Goal: Transaction & Acquisition: Purchase product/service

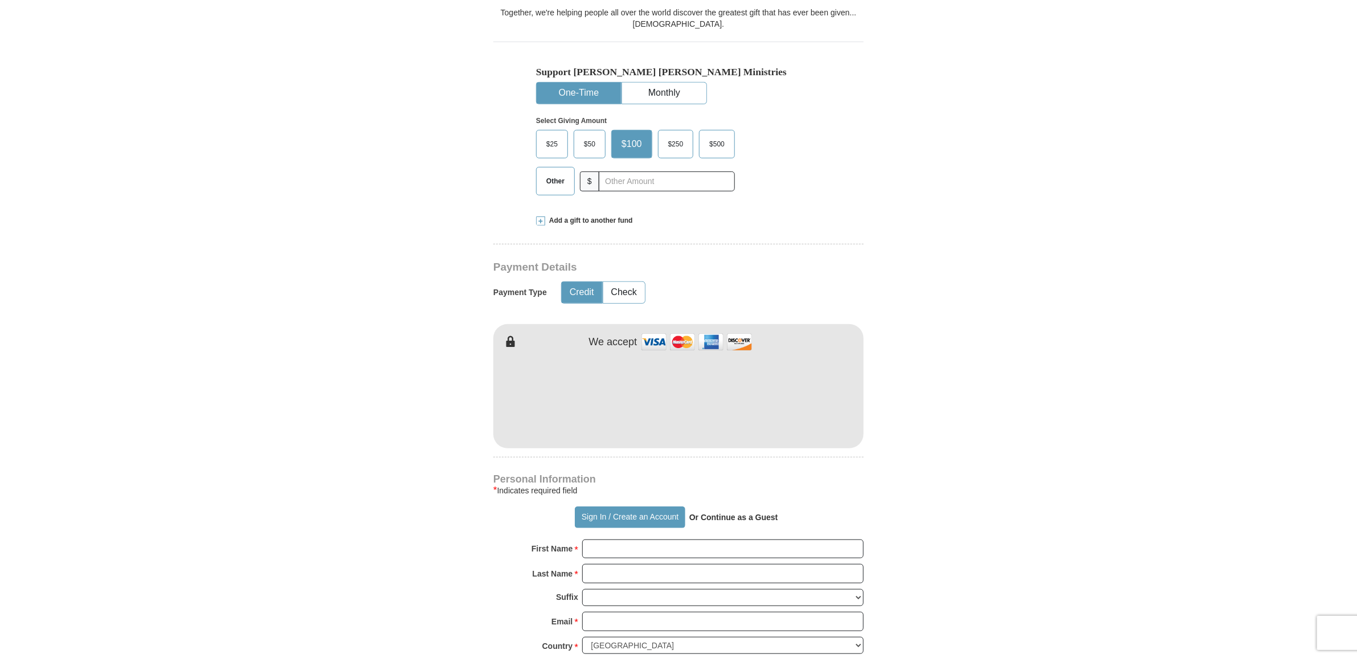
scroll to position [356, 0]
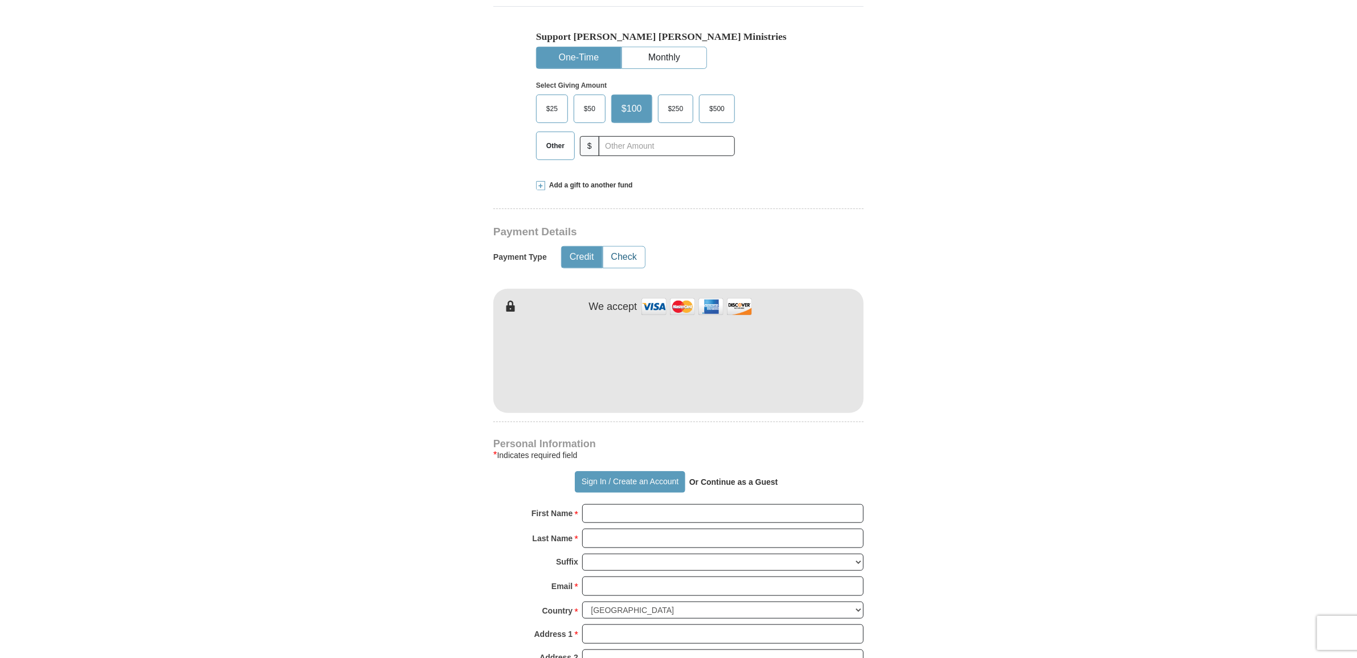
click at [624, 255] on button "Check" at bounding box center [624, 257] width 42 height 21
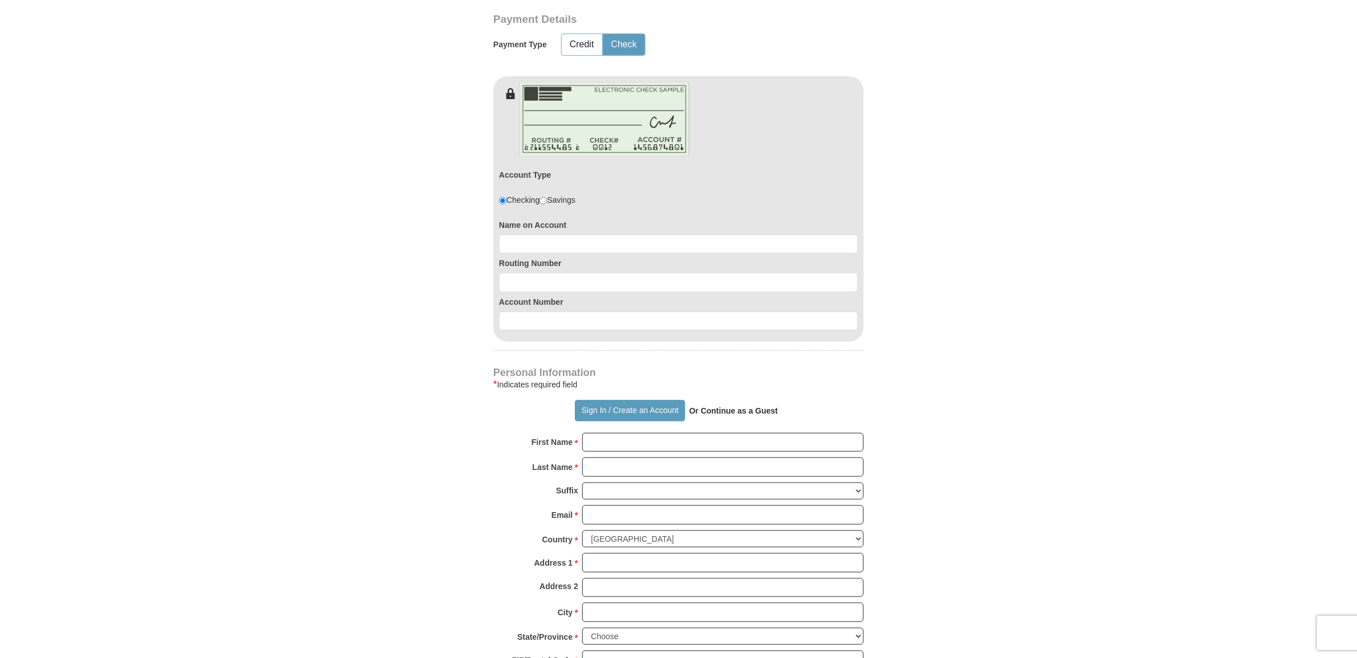
scroll to position [570, 0]
click at [547, 199] on input "radio" at bounding box center [543, 199] width 7 height 7
radio input "true"
click at [503, 201] on input "radio" at bounding box center [502, 199] width 7 height 7
radio input "true"
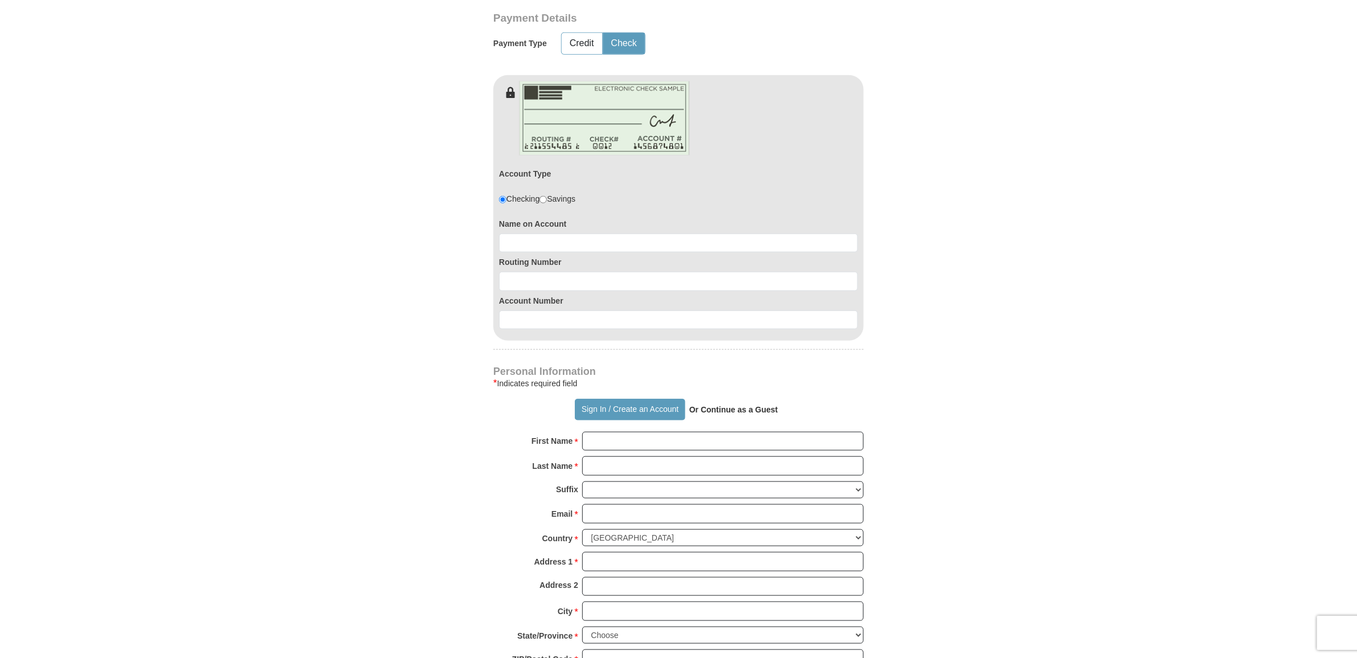
click at [547, 201] on input "radio" at bounding box center [543, 199] width 7 height 7
radio input "true"
click at [525, 240] on input at bounding box center [678, 243] width 359 height 19
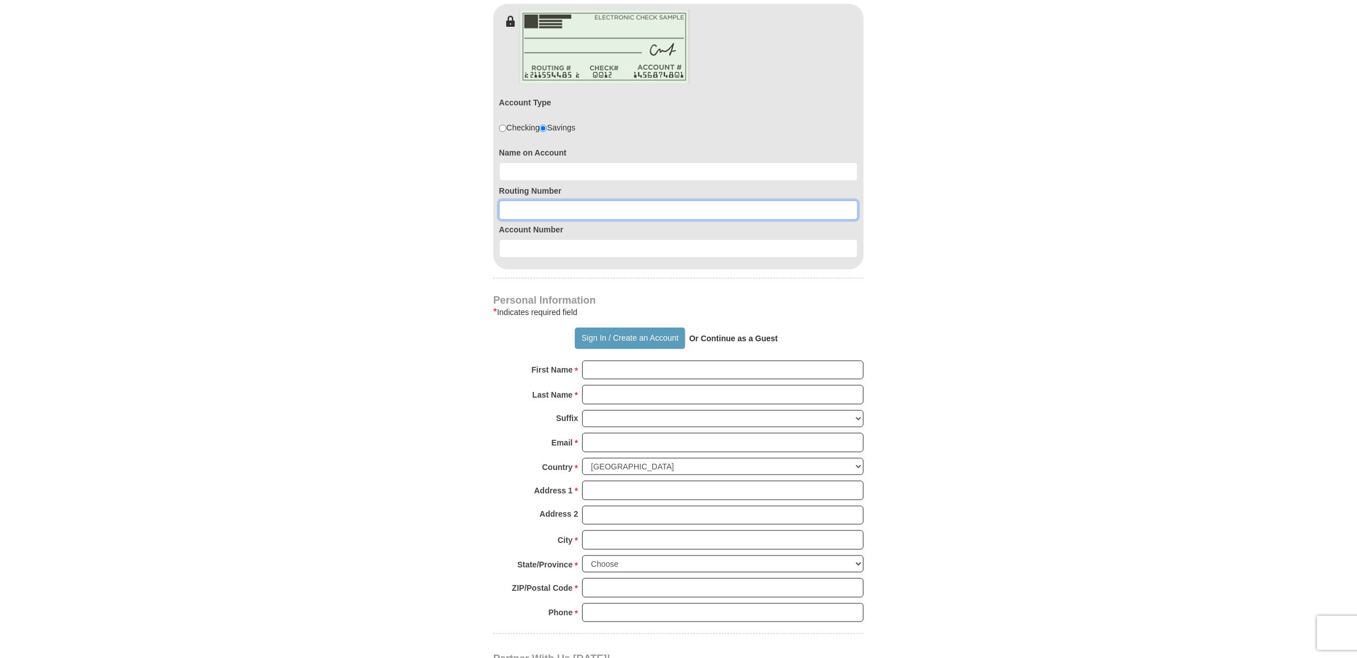
click at [520, 211] on input at bounding box center [678, 210] width 359 height 19
click at [520, 251] on input at bounding box center [678, 248] width 359 height 19
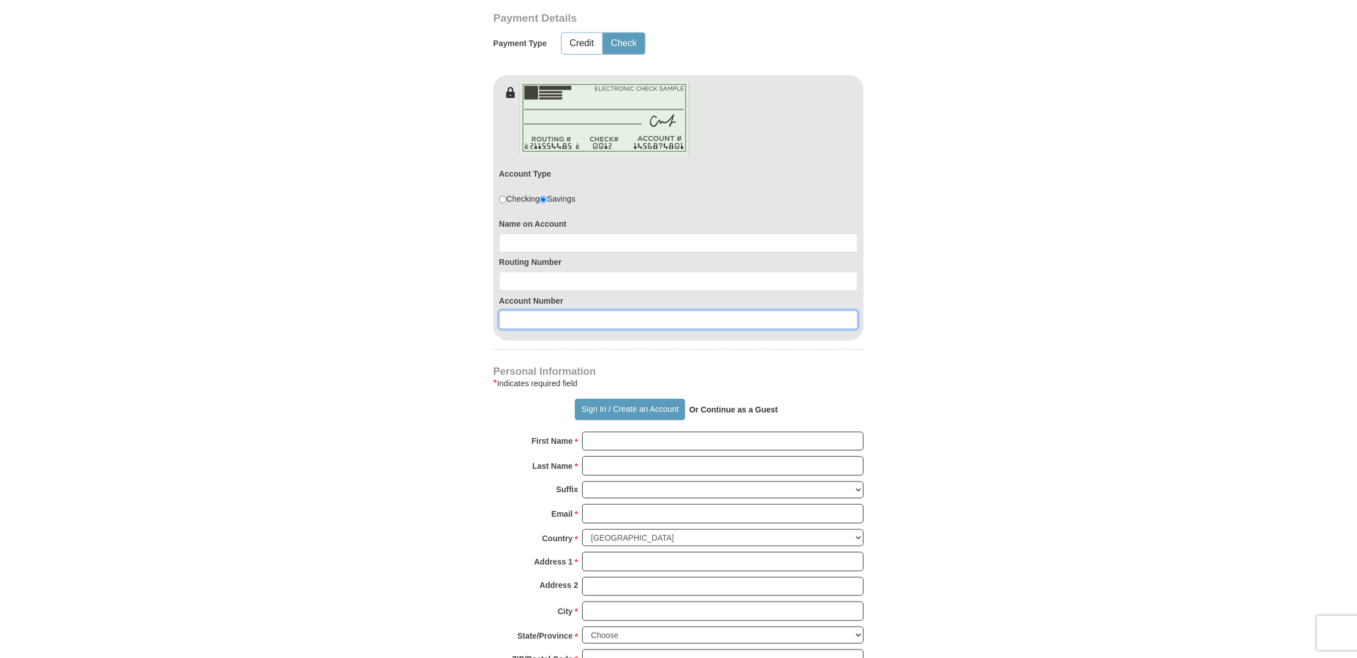
scroll to position [499, 0]
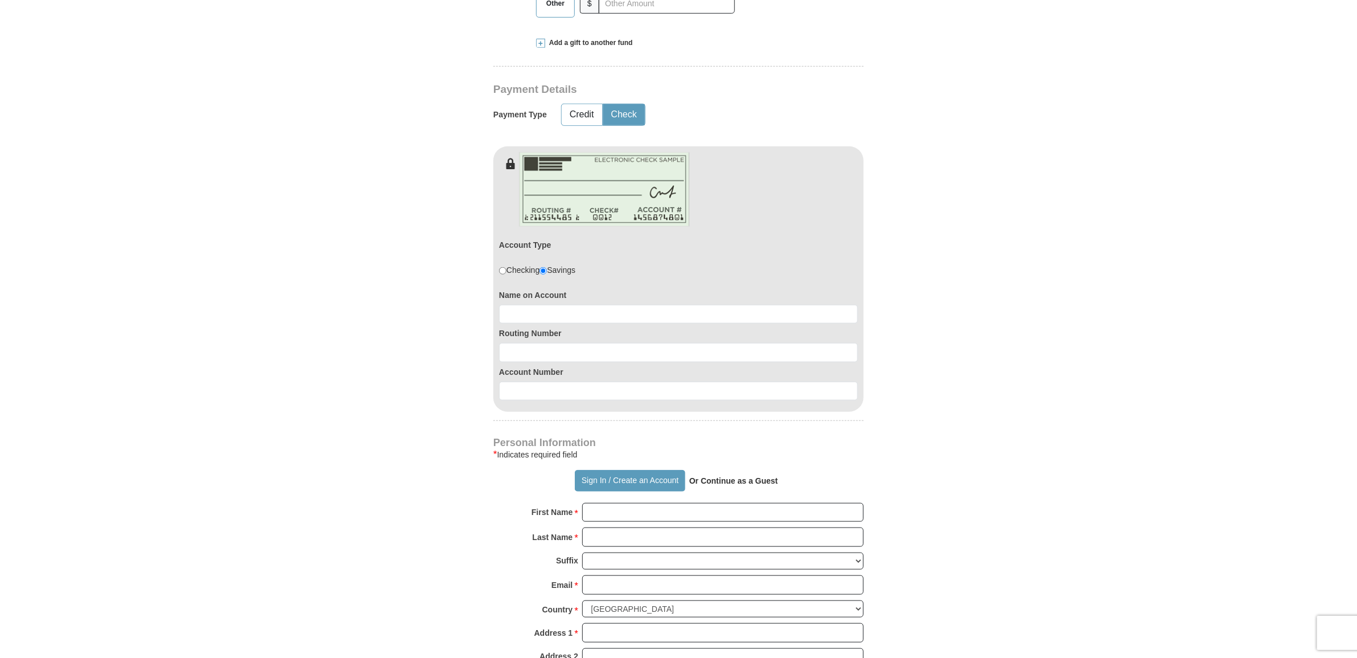
click at [502, 272] on input "radio" at bounding box center [502, 270] width 7 height 7
radio input "true"
click at [544, 272] on input "radio" at bounding box center [543, 270] width 7 height 7
radio input "true"
click at [580, 116] on button "Credit" at bounding box center [582, 114] width 40 height 21
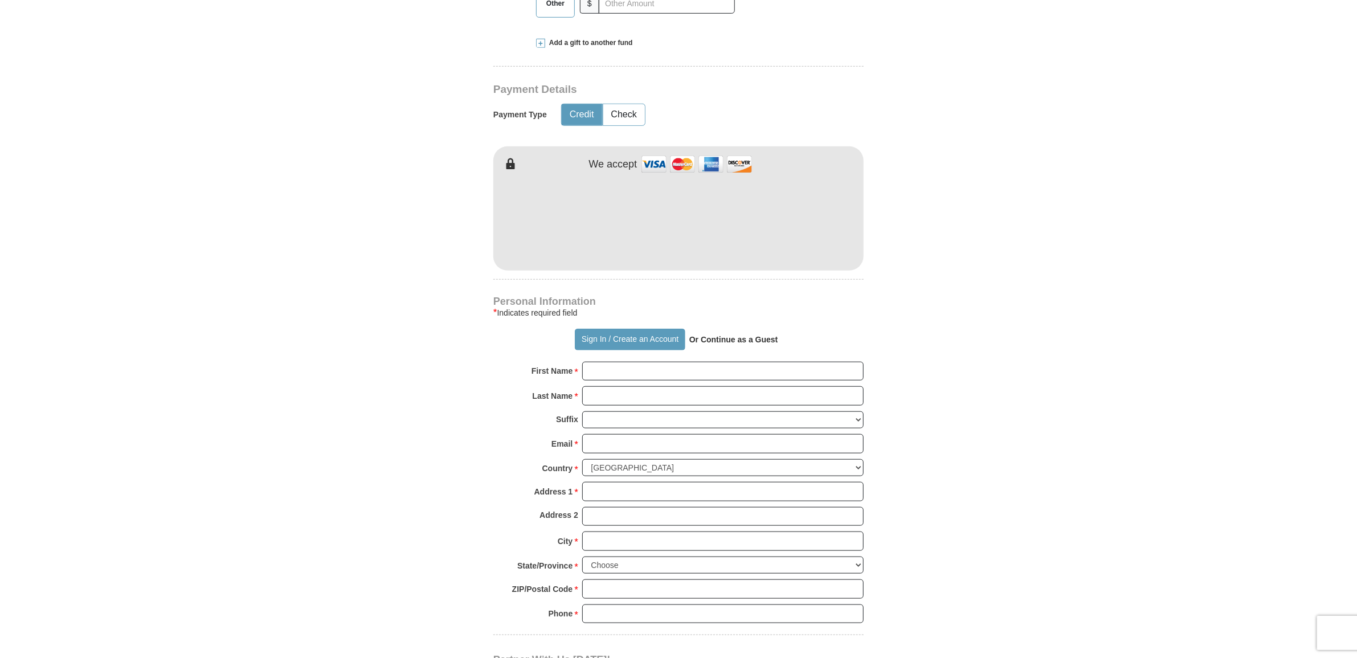
click at [383, 297] on form "Already have an account? Sign in for faster giving. Don't have an account? Crea…" at bounding box center [679, 246] width 650 height 1398
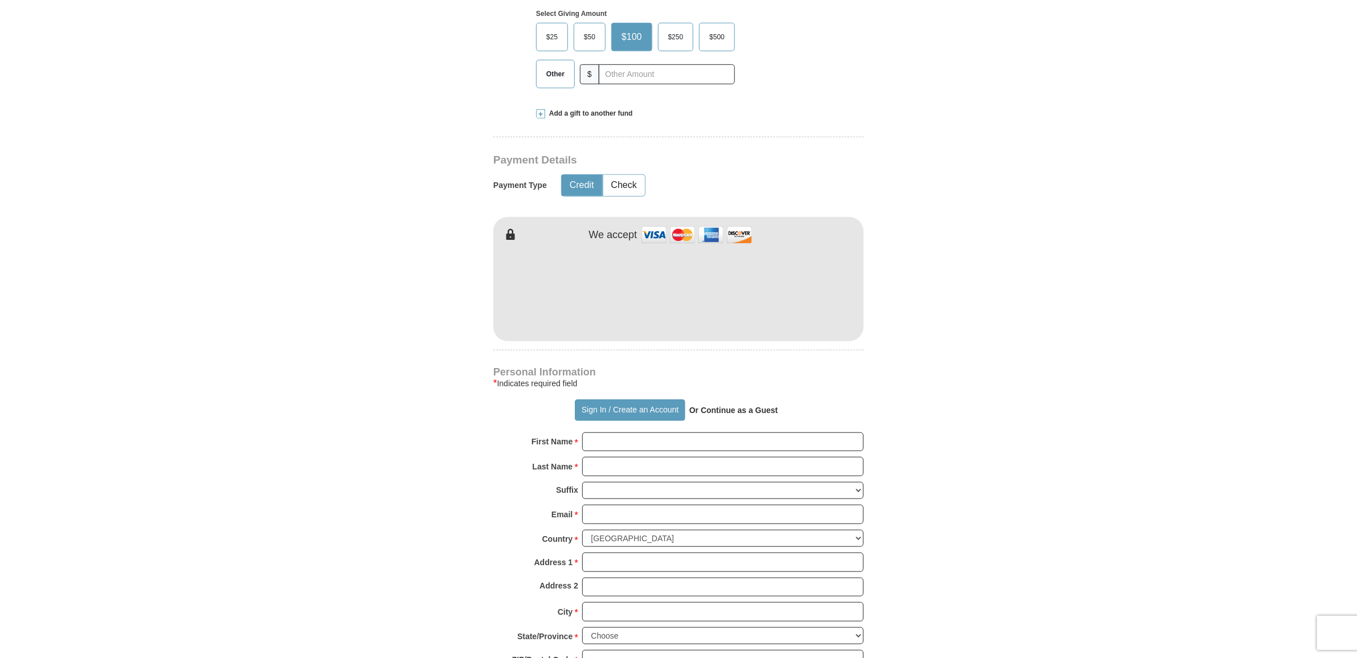
scroll to position [356, 0]
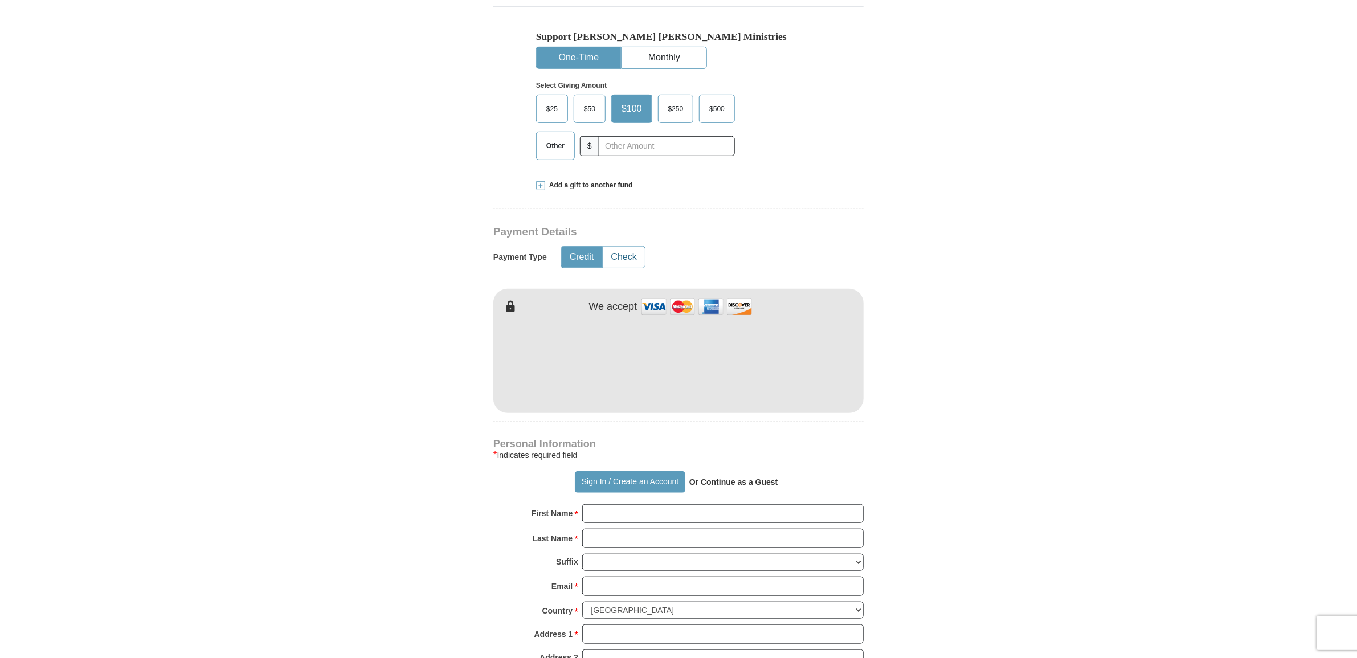
click at [622, 259] on button "Check" at bounding box center [624, 257] width 42 height 21
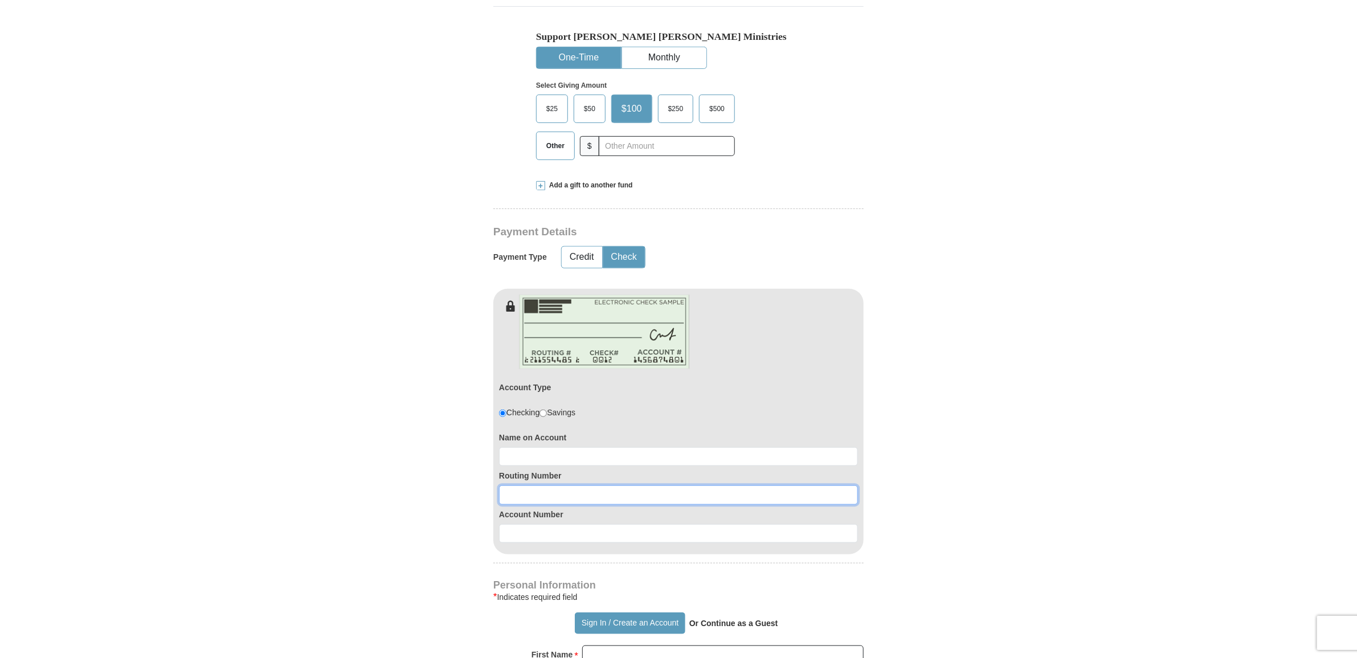
click at [517, 499] on input at bounding box center [678, 494] width 359 height 19
click at [509, 540] on input at bounding box center [678, 533] width 359 height 19
